Goal: Navigation & Orientation: Find specific page/section

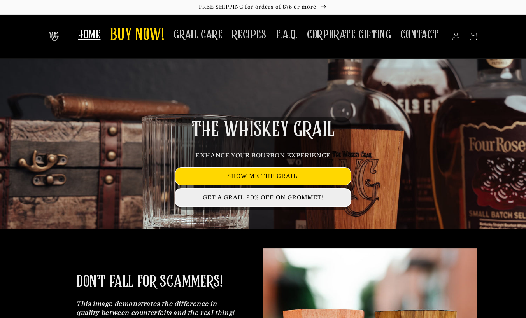
click at [262, 197] on link "GET A GRAIL 20% OFF ON GROMMET!" at bounding box center [262, 197] width 175 height 17
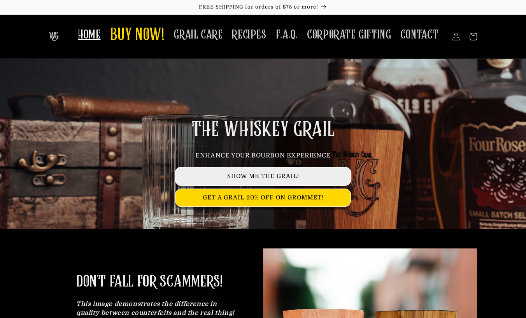
click at [287, 178] on link "SHOW ME THE GRAIL!" at bounding box center [262, 176] width 175 height 17
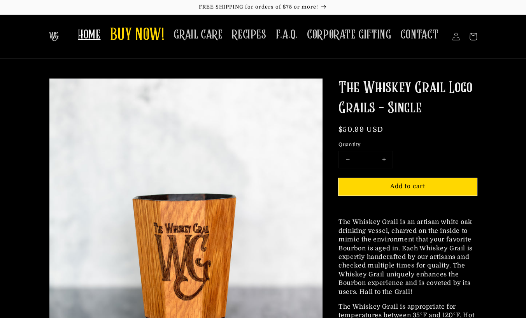
click at [93, 36] on span "HOME" at bounding box center [89, 34] width 23 height 15
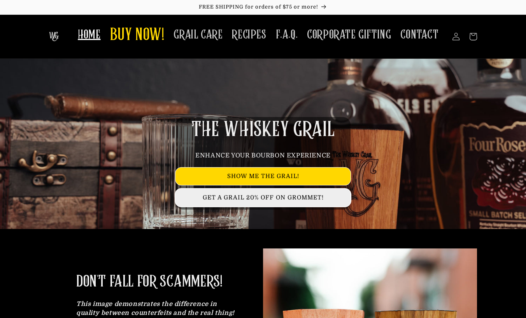
click at [231, 196] on link "GET A GRAIL 20% OFF ON GROMMET!" at bounding box center [262, 197] width 175 height 17
click at [271, 196] on link "GET A GRAIL 20% OFF ON GROMMET!" at bounding box center [262, 197] width 175 height 17
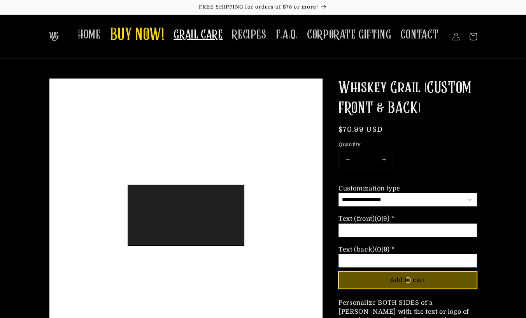
scroll to position [60, 117]
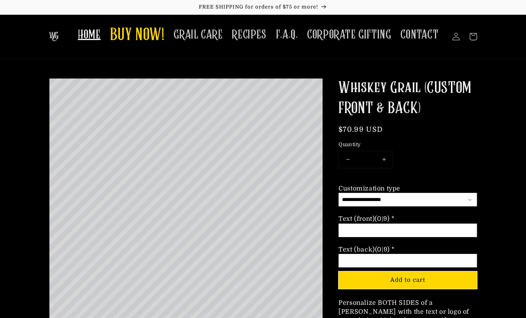
click at [90, 34] on span "HOME" at bounding box center [89, 34] width 23 height 15
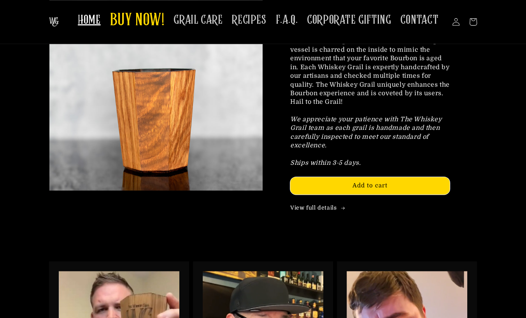
scroll to position [778, 0]
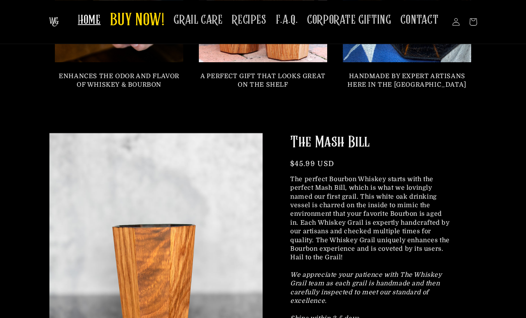
click at [93, 21] on span "HOME" at bounding box center [89, 19] width 23 height 15
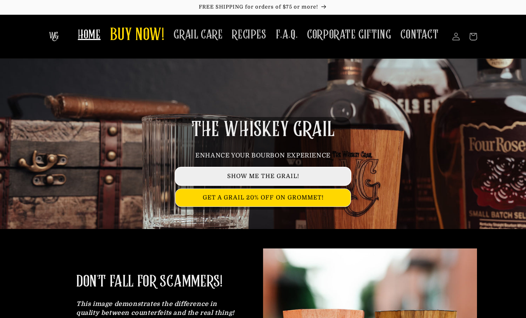
click at [264, 175] on link "SHOW ME THE GRAIL!" at bounding box center [262, 176] width 175 height 17
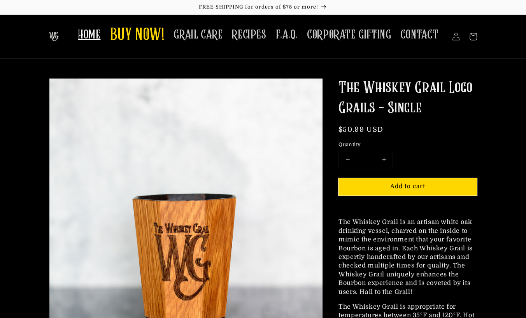
click at [89, 40] on span "HOME" at bounding box center [89, 34] width 23 height 15
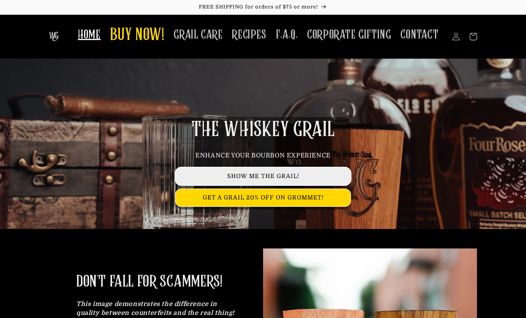
click at [255, 176] on link "SHOW ME THE GRAIL!" at bounding box center [262, 176] width 175 height 17
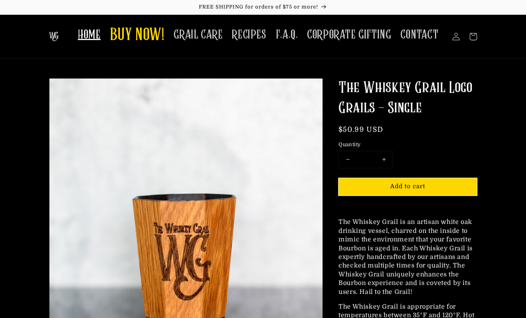
click at [89, 34] on span "HOME" at bounding box center [89, 34] width 23 height 15
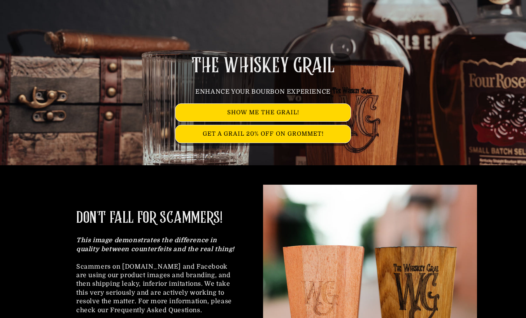
scroll to position [78, 0]
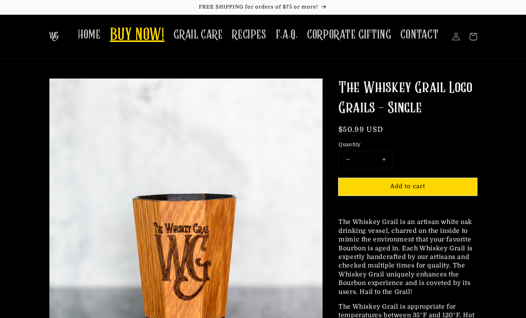
click at [140, 38] on span "BUY NOW!" at bounding box center [137, 35] width 54 height 21
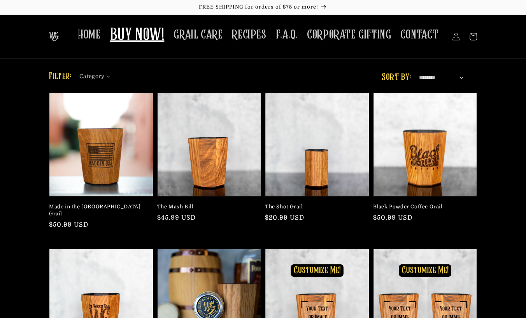
click at [419, 75] on select "**********" at bounding box center [441, 77] width 45 height 8
click at [419, 73] on select "**********" at bounding box center [441, 77] width 45 height 8
click at [461, 78] on select "**********" at bounding box center [441, 77] width 45 height 8
click at [419, 73] on select "**********" at bounding box center [441, 77] width 45 height 8
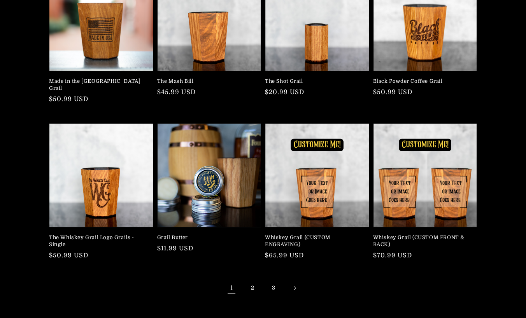
scroll to position [156, 0]
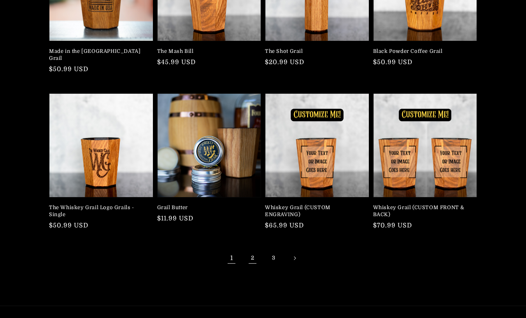
click at [250, 250] on link "2" at bounding box center [252, 258] width 17 height 17
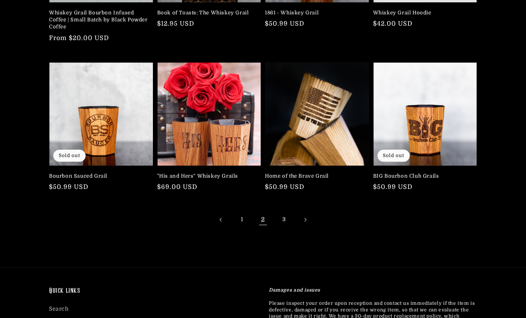
scroll to position [194, 0]
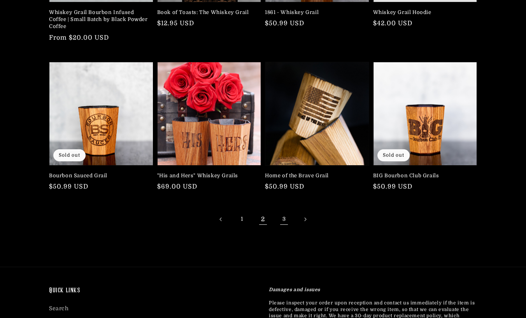
click at [281, 218] on link "3" at bounding box center [283, 219] width 17 height 17
